Goal: Transaction & Acquisition: Purchase product/service

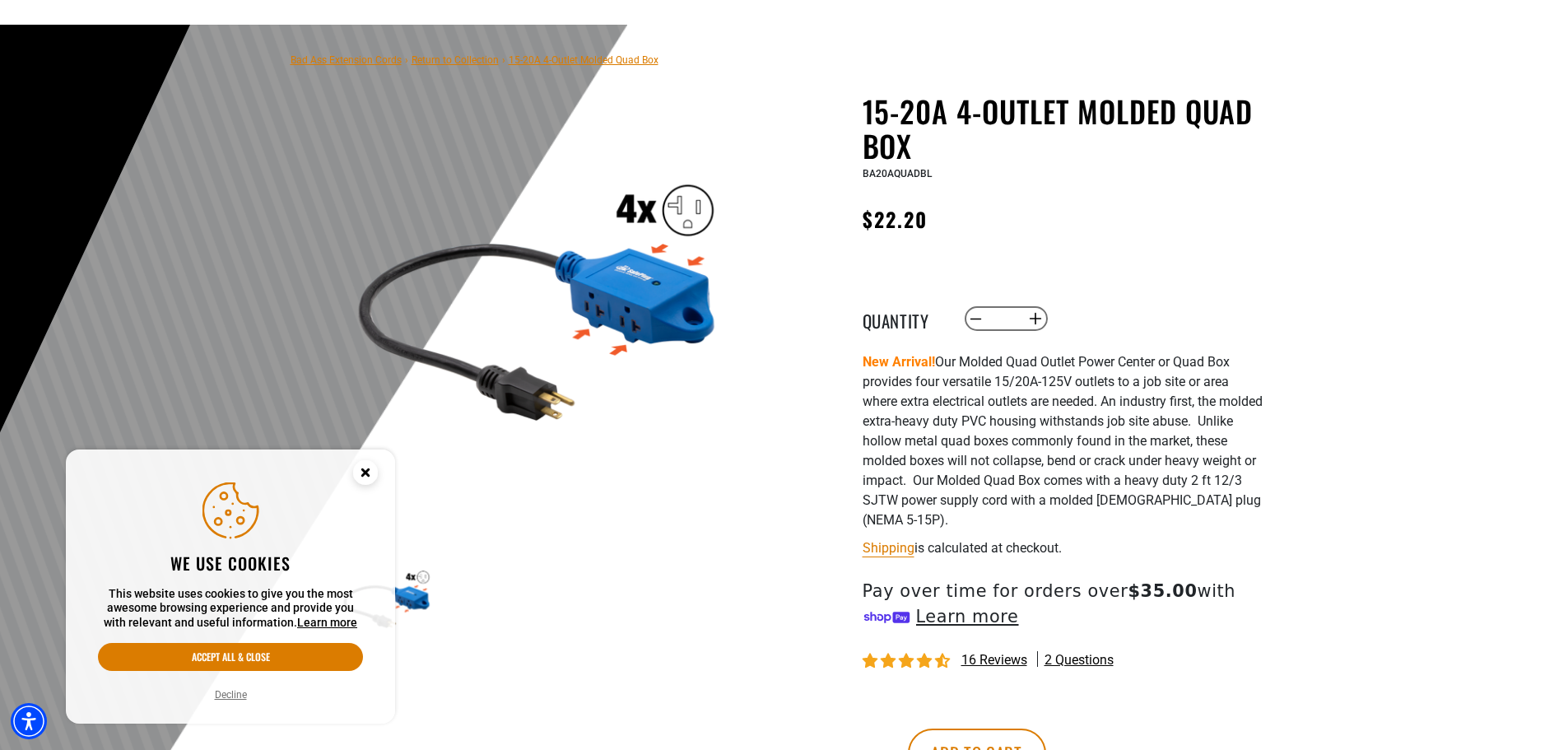
scroll to position [165, 0]
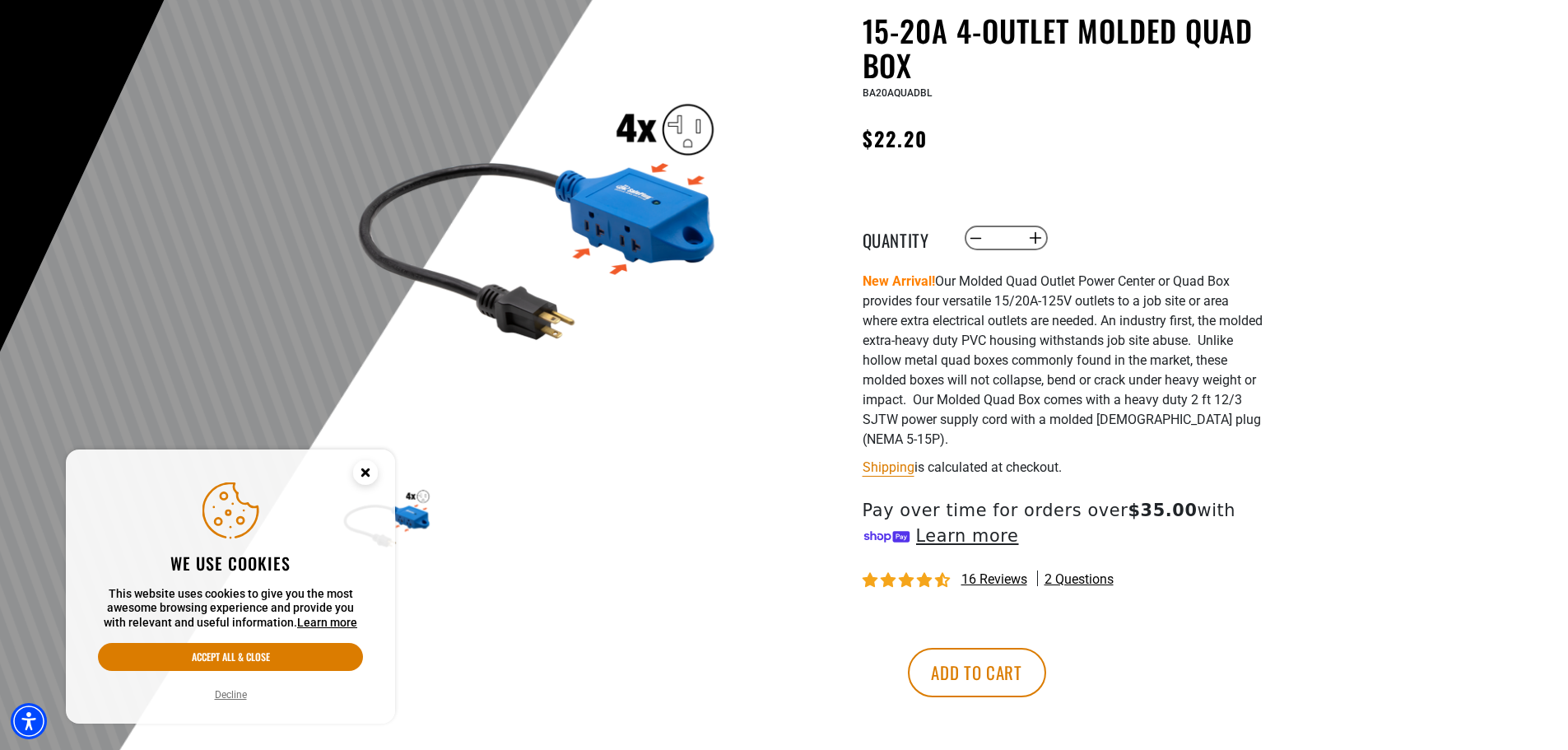
click at [364, 466] on circle "Cookie Consent" at bounding box center [366, 473] width 25 height 25
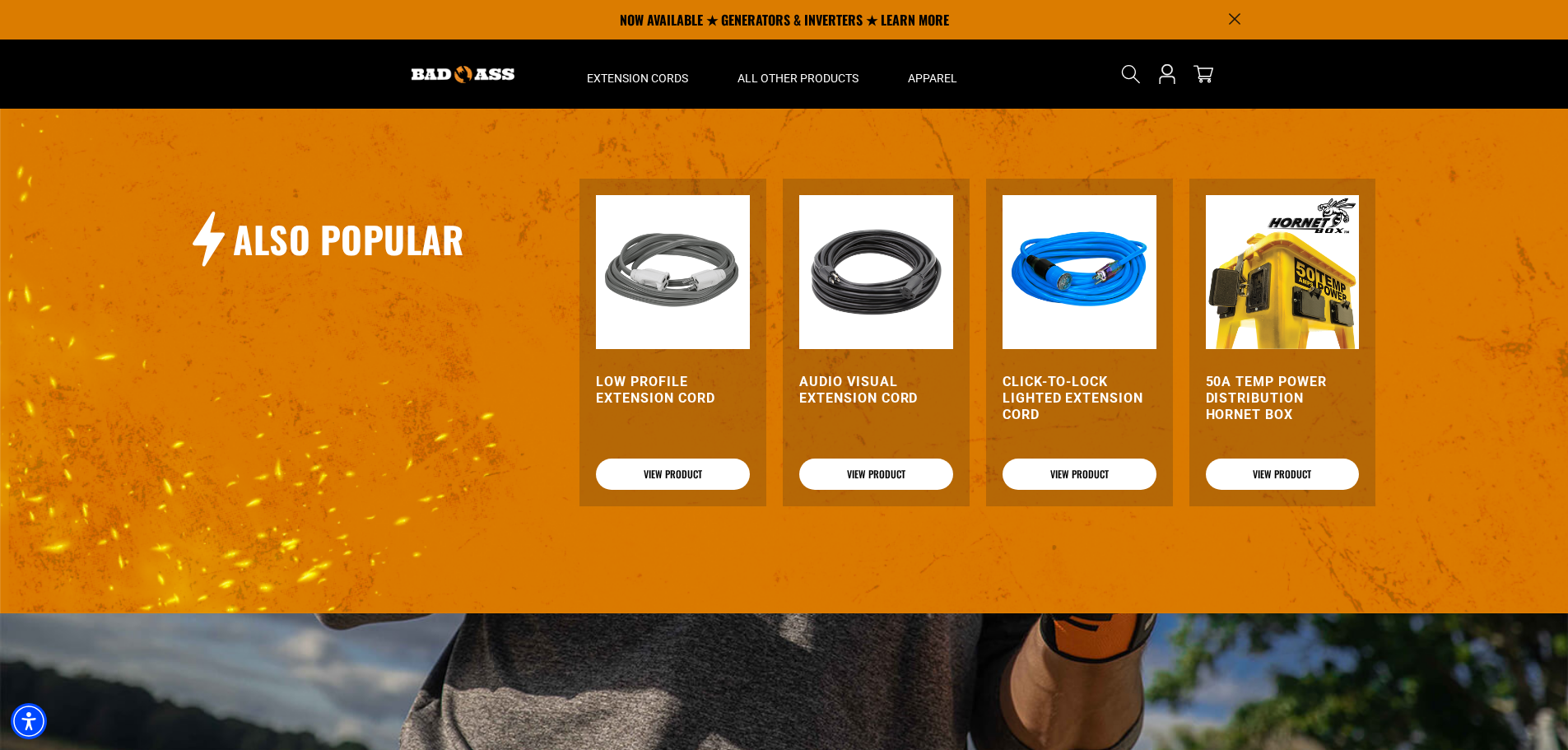
scroll to position [1661, 0]
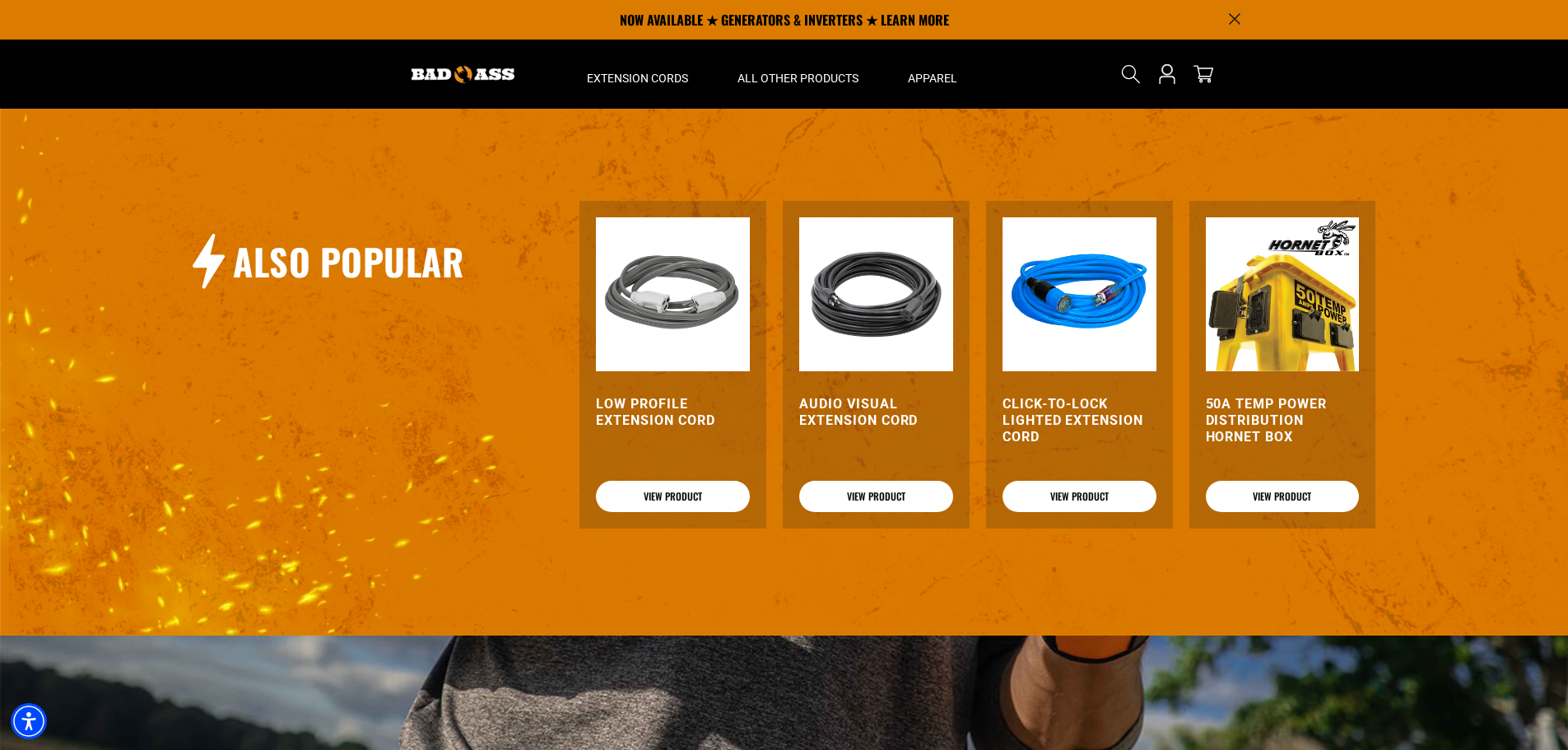
click at [1262, 340] on img at bounding box center [1283, 294] width 154 height 154
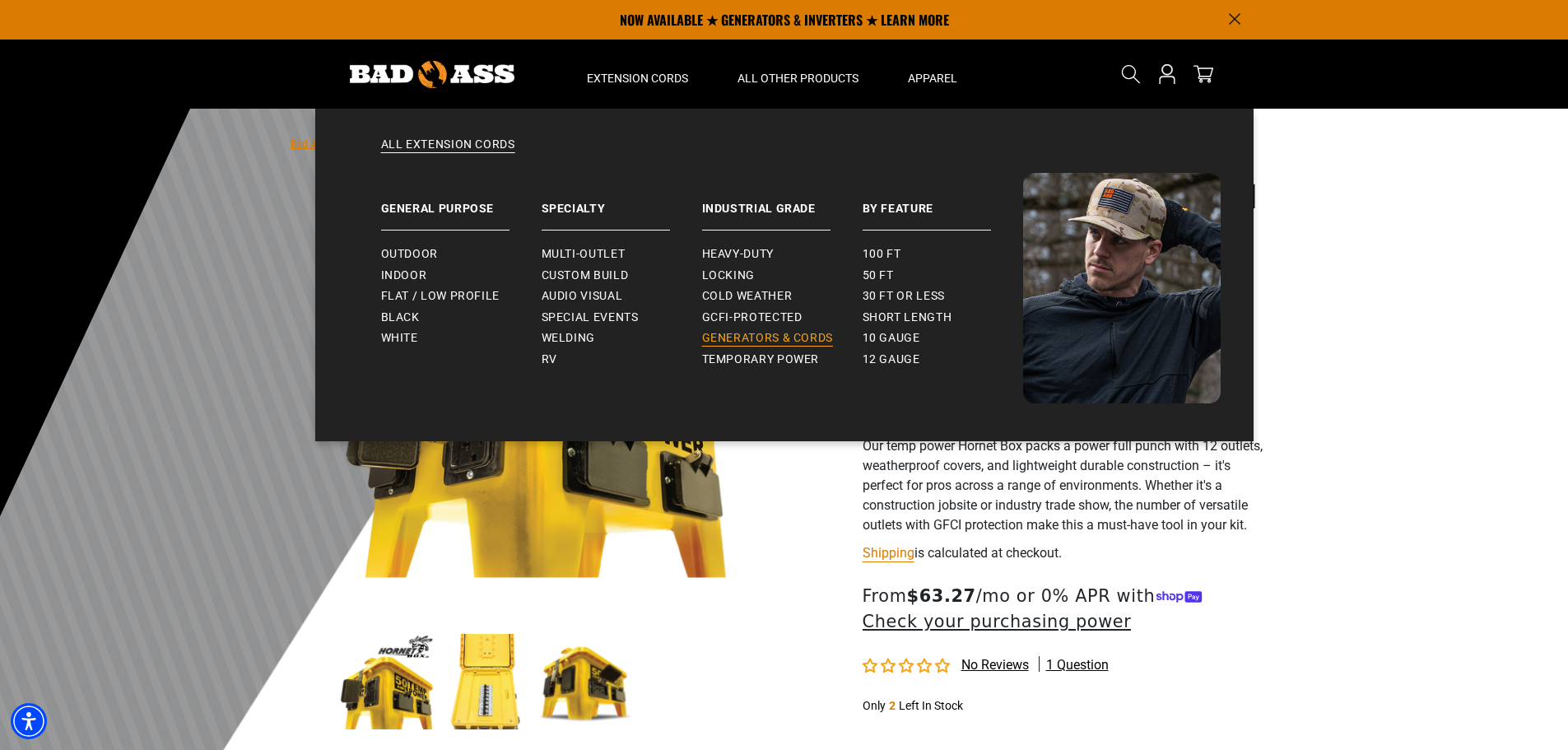
click at [806, 335] on span "Generators & Cords" at bounding box center [768, 338] width 132 height 15
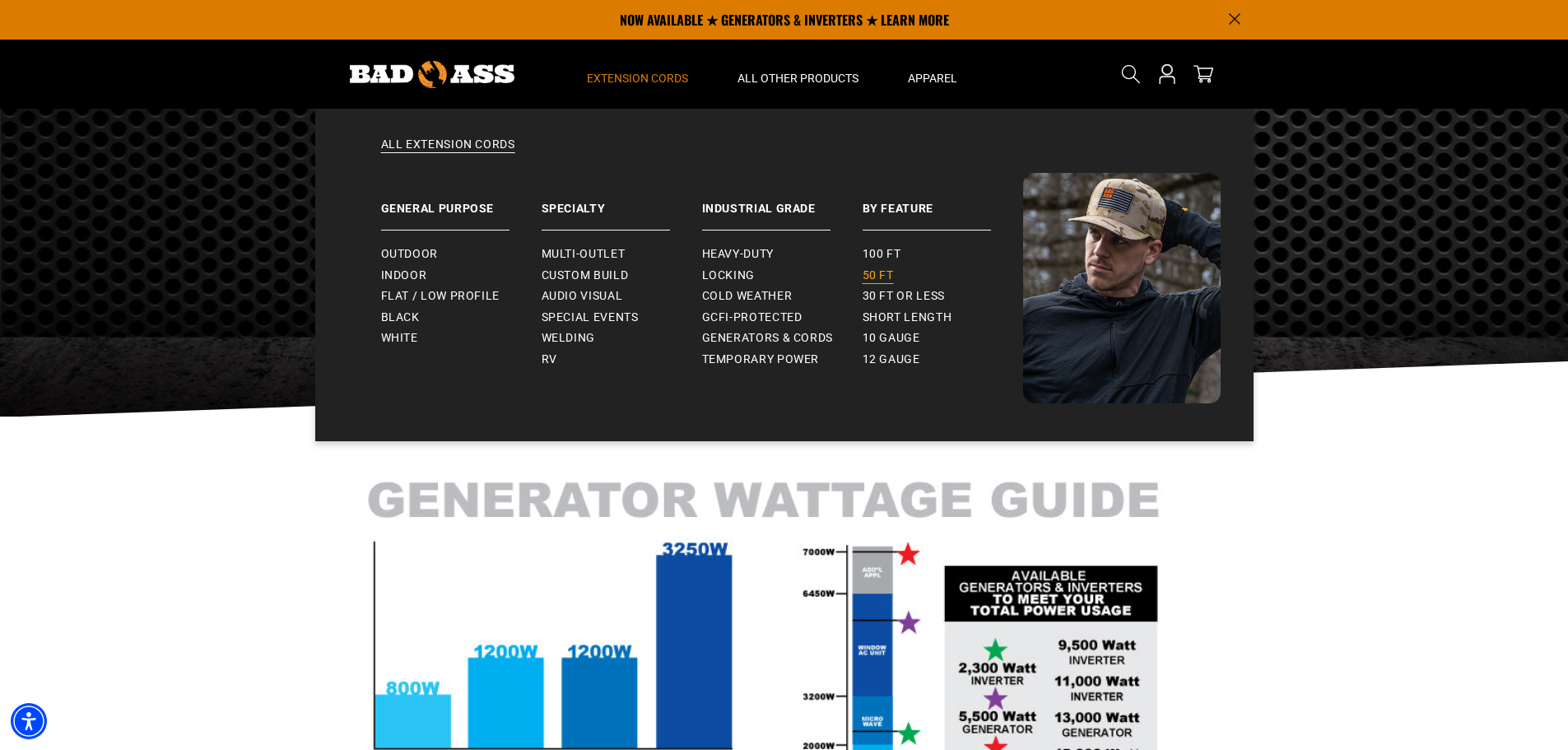
click at [878, 272] on span "50 ft" at bounding box center [877, 275] width 31 height 15
